Goal: Transaction & Acquisition: Download file/media

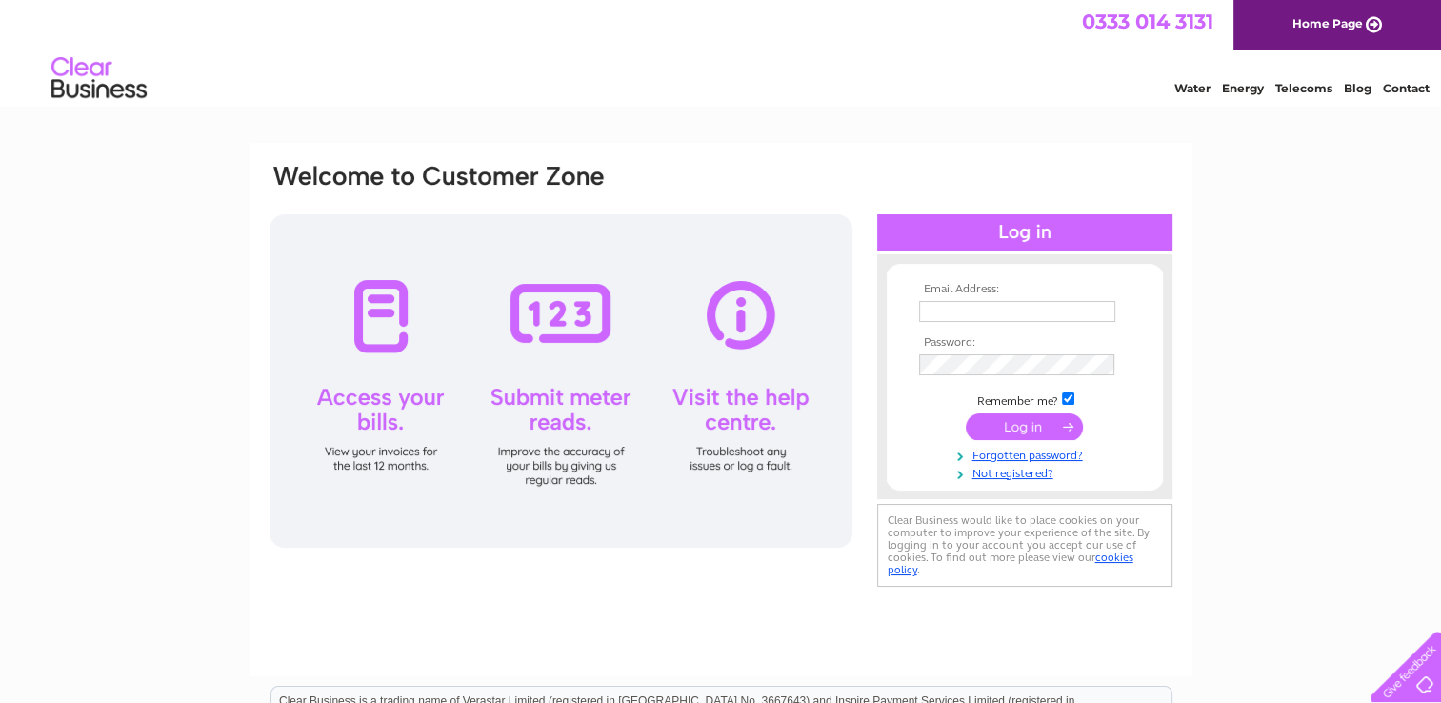
type input "info@contractliftingservices.com"
click at [1029, 422] on input "submit" at bounding box center [1024, 426] width 117 height 27
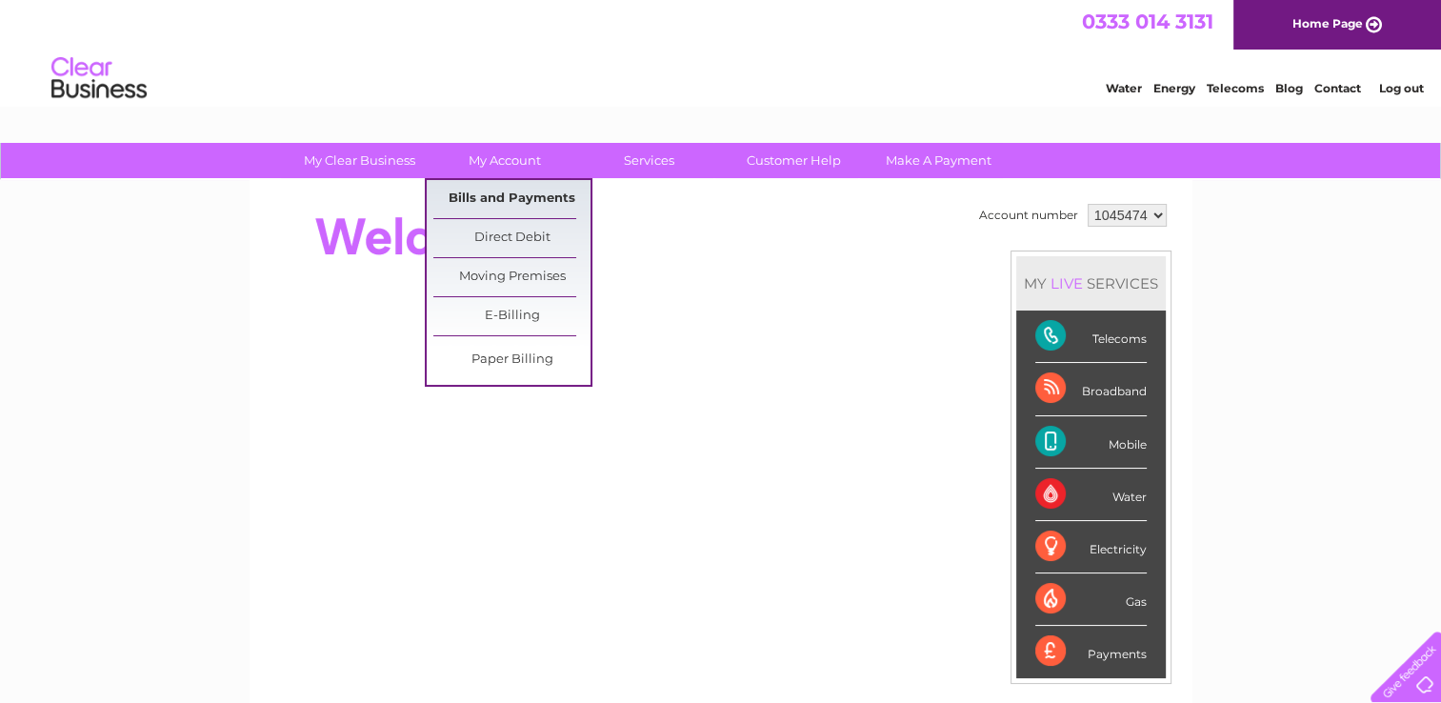
click at [505, 197] on link "Bills and Payments" at bounding box center [511, 199] width 157 height 38
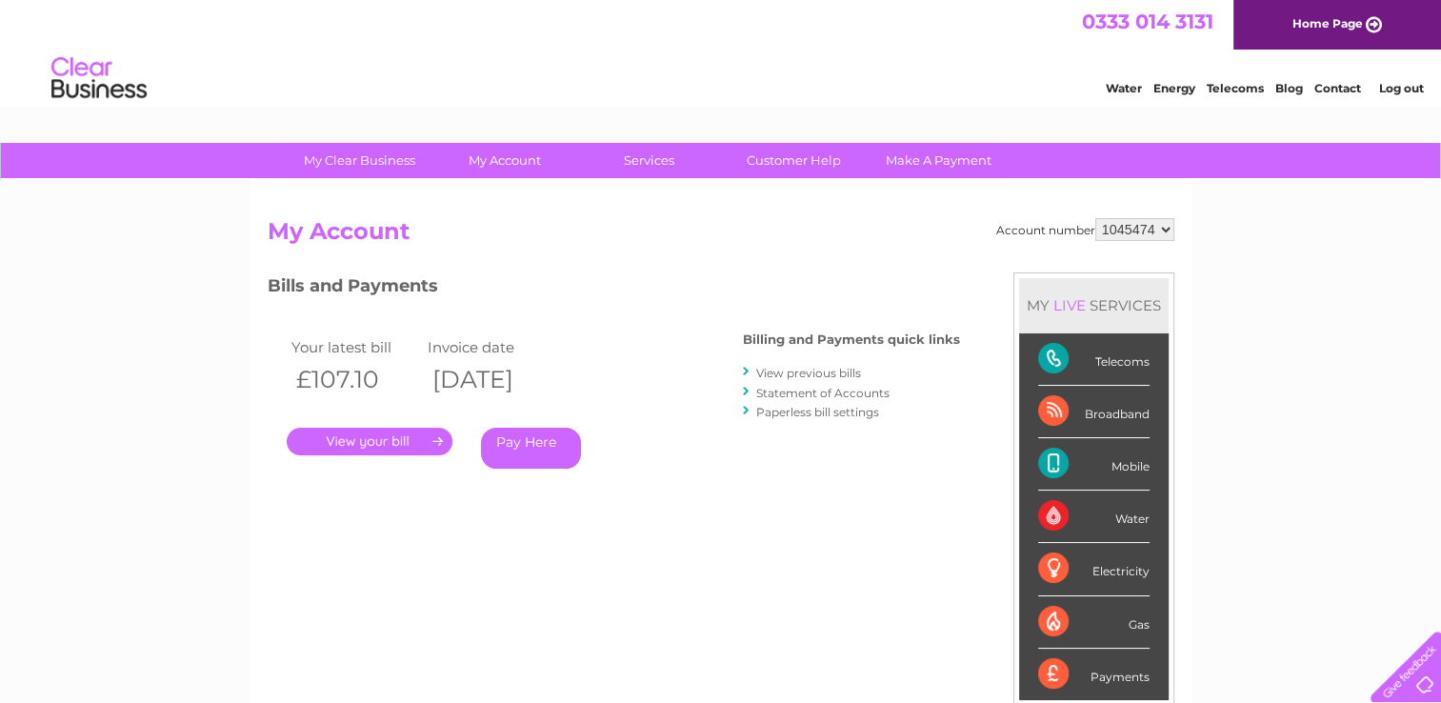
click at [378, 433] on link "." at bounding box center [370, 442] width 166 height 28
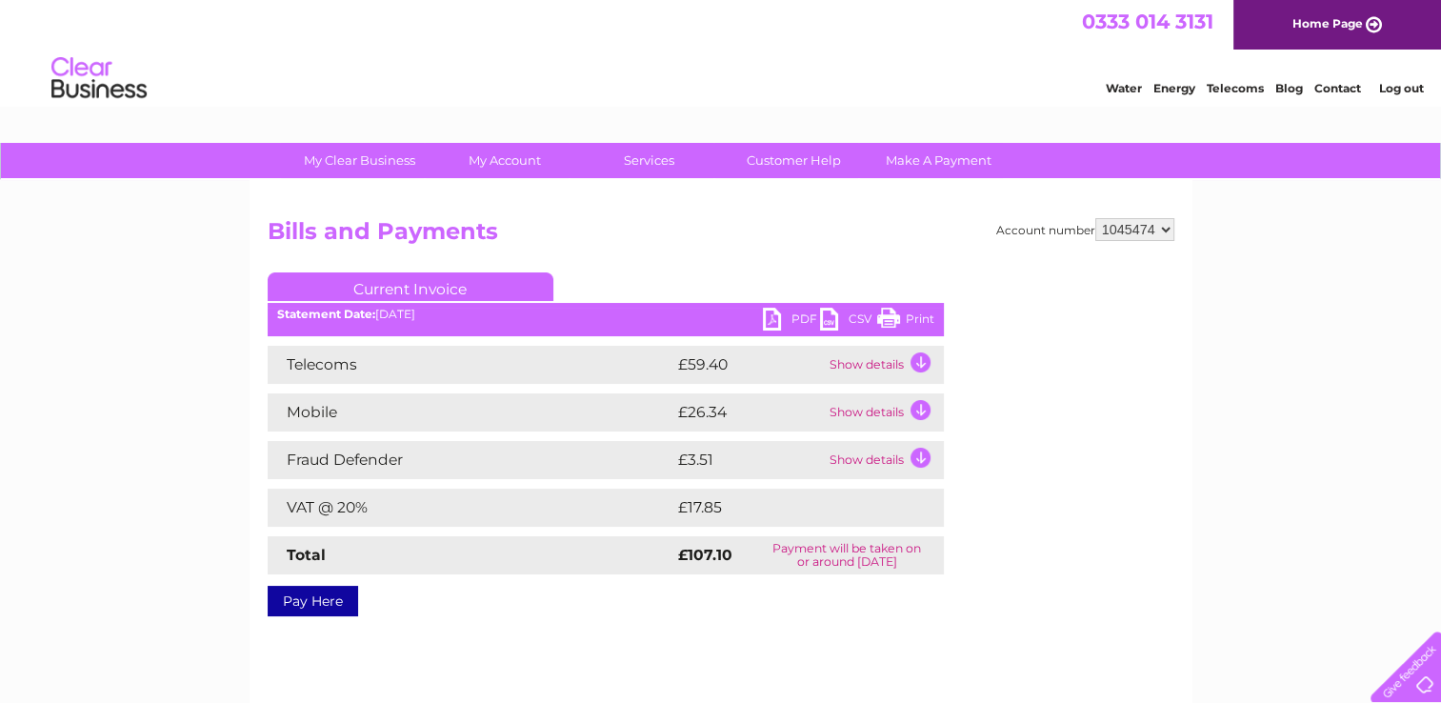
click at [774, 310] on link "PDF" at bounding box center [791, 322] width 57 height 28
